Goal: Information Seeking & Learning: Compare options

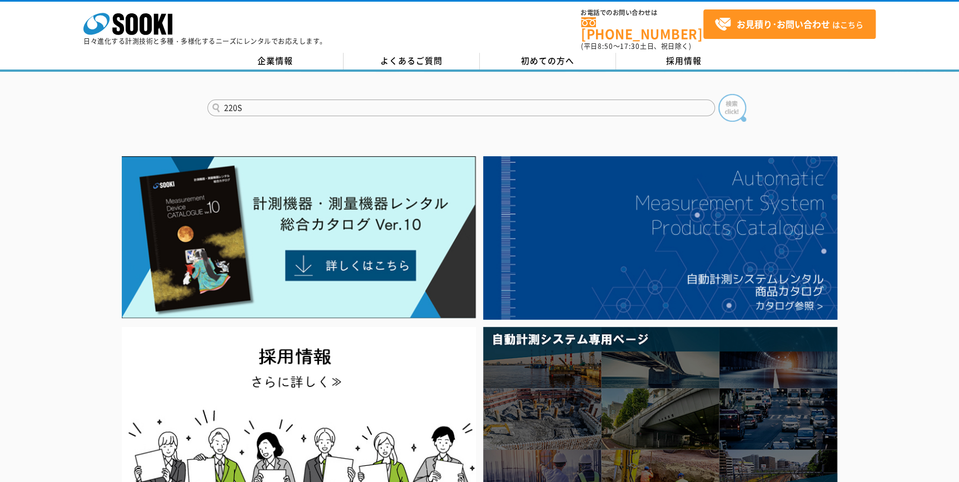
type input "220S"
click at [727, 100] on img at bounding box center [732, 108] width 28 height 28
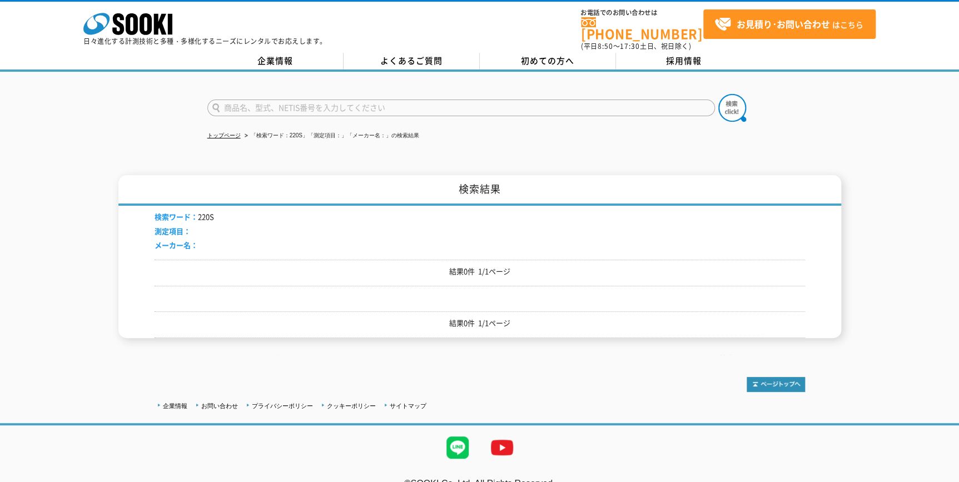
click at [302, 100] on input "text" at bounding box center [461, 108] width 508 height 17
type input "ポータブルPH計"
click at [727, 97] on img at bounding box center [732, 108] width 28 height 28
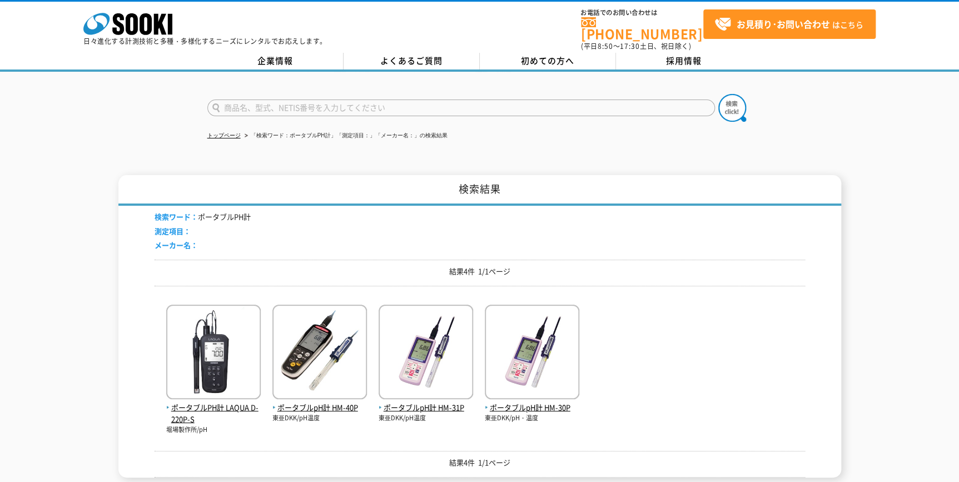
scroll to position [101, 0]
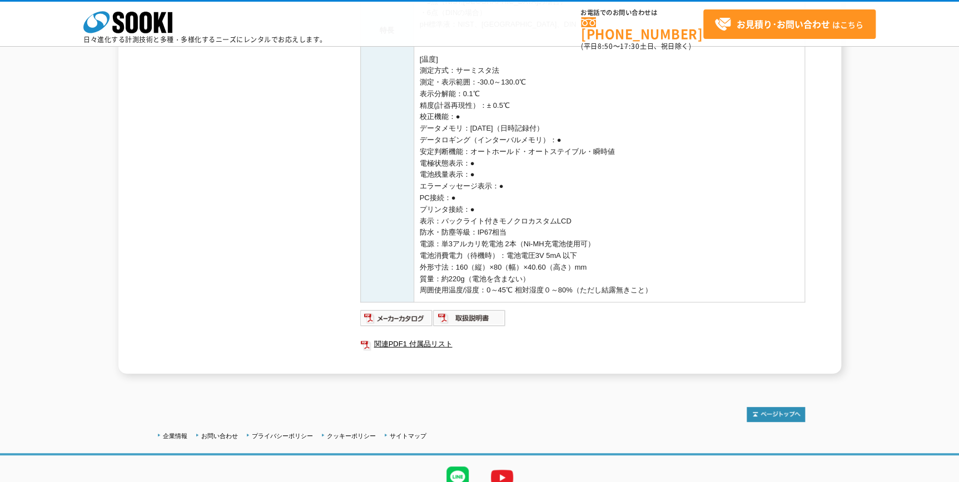
scroll to position [503, 0]
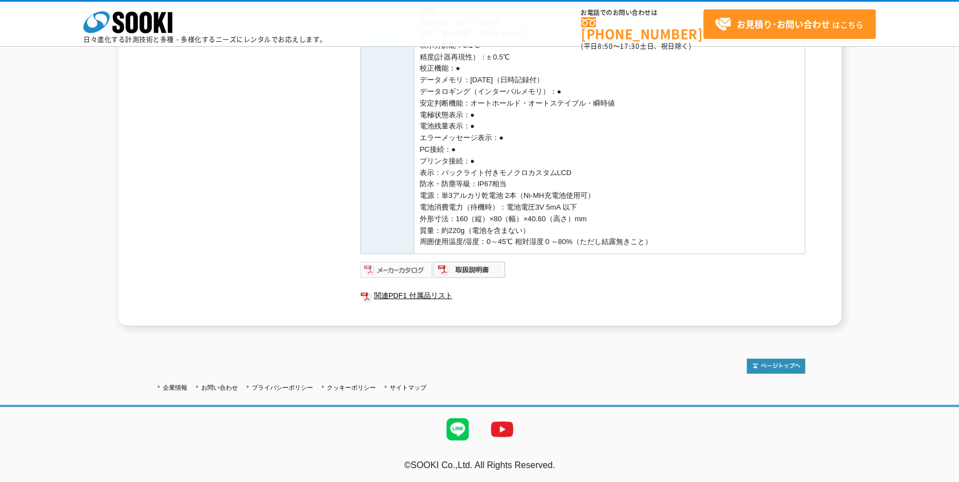
click at [400, 265] on img at bounding box center [396, 270] width 73 height 18
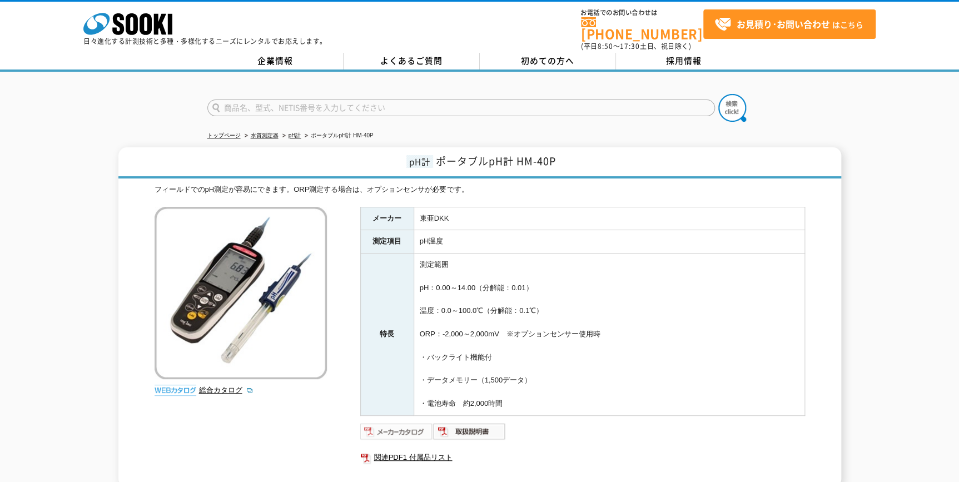
click at [404, 423] on img at bounding box center [396, 432] width 73 height 18
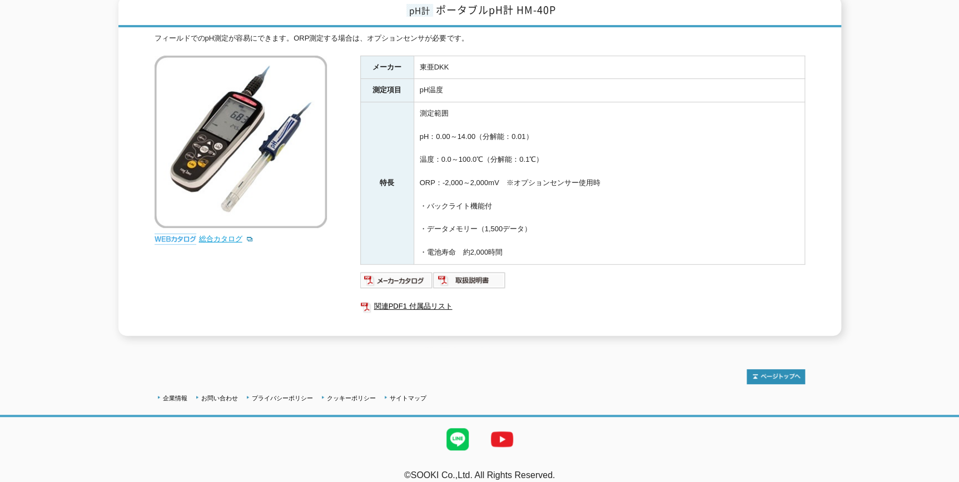
click at [215, 235] on link "総合カタログ" at bounding box center [226, 239] width 54 height 8
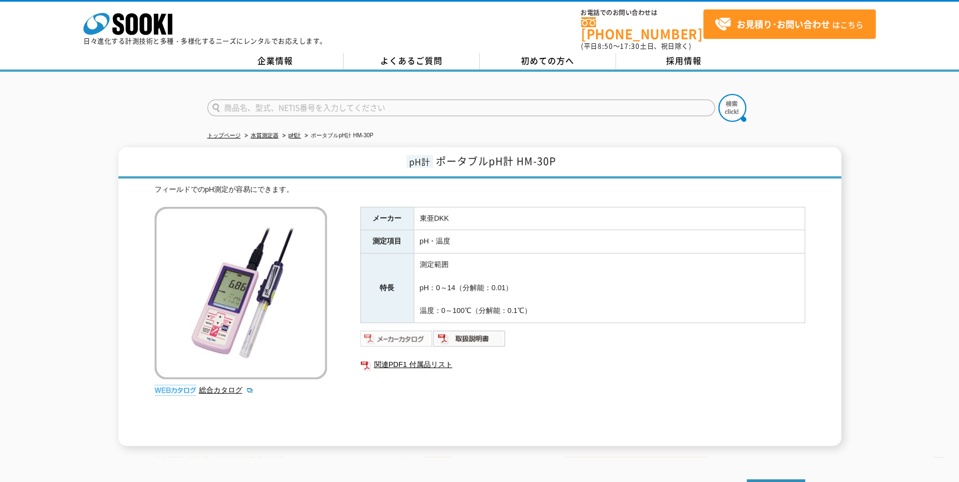
click at [398, 330] on img at bounding box center [396, 339] width 73 height 18
